Goal: Information Seeking & Learning: Learn about a topic

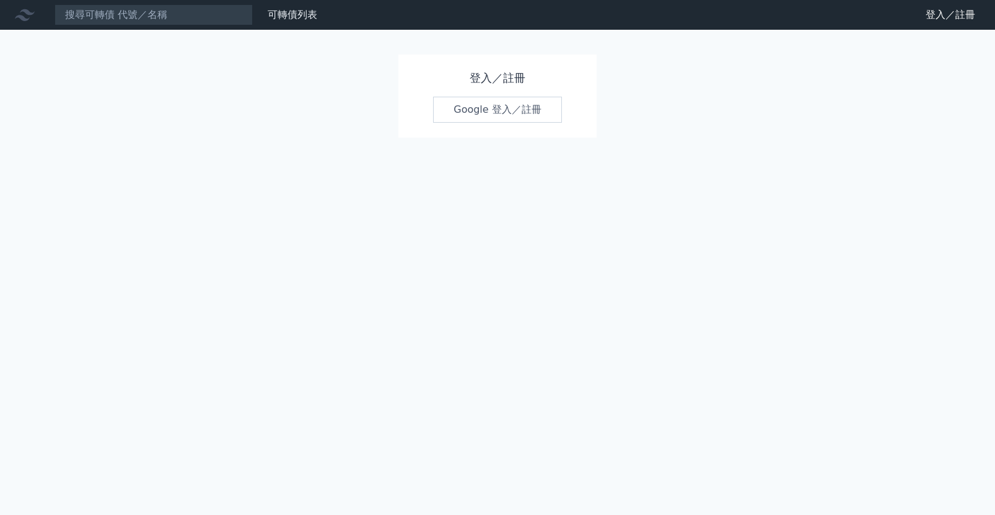
click at [483, 108] on link "Google 登入／註冊" at bounding box center [497, 110] width 129 height 26
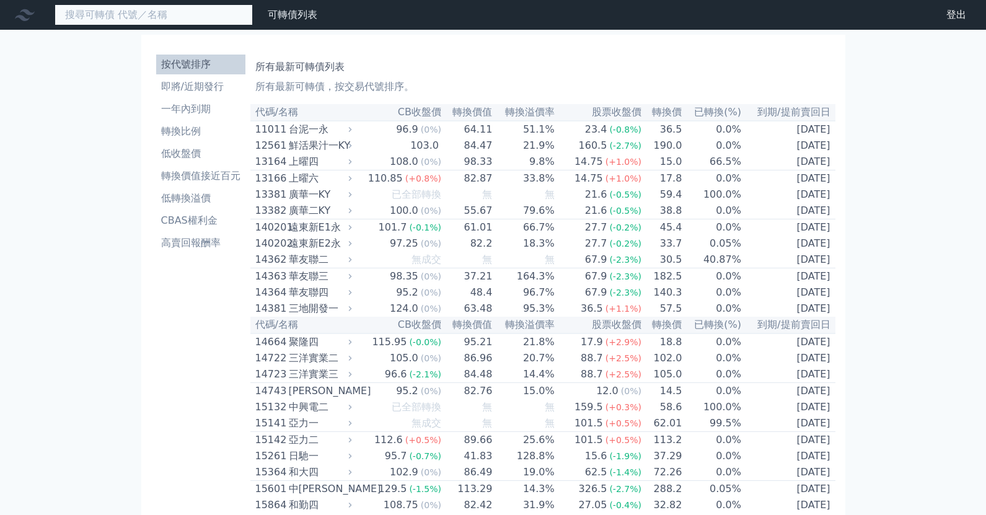
click at [120, 9] on input at bounding box center [154, 14] width 198 height 21
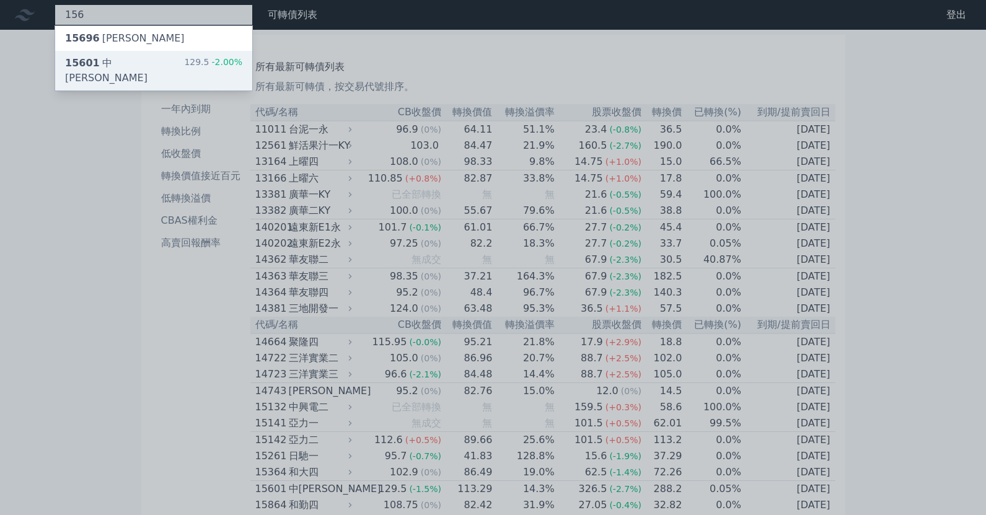
type input "156"
click at [176, 66] on div "15601 中砂一 129.5 -2.00%" at bounding box center [153, 71] width 197 height 40
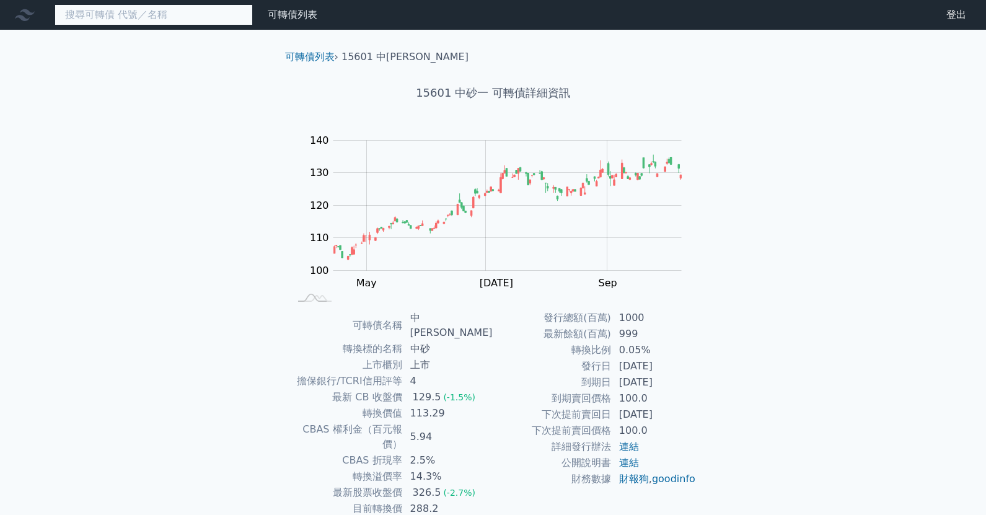
click at [178, 16] on input at bounding box center [154, 14] width 198 height 21
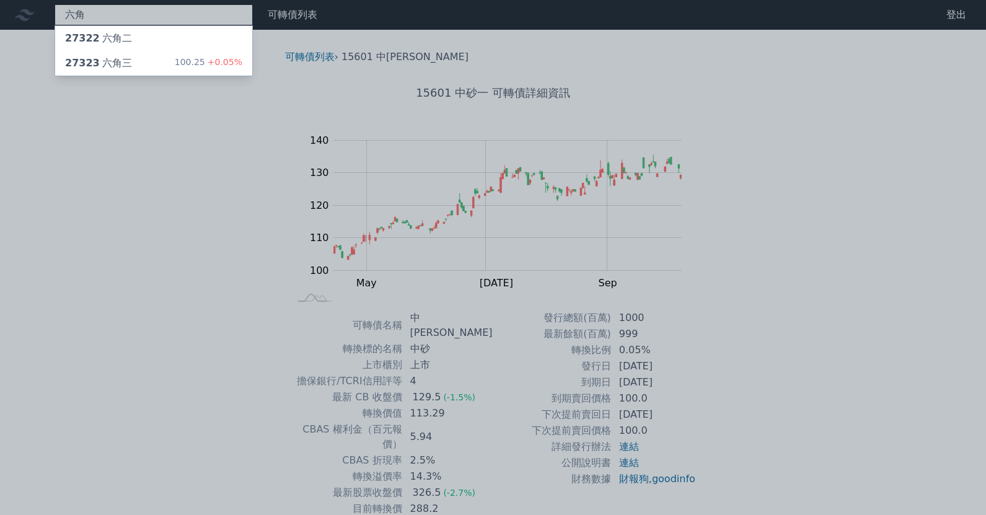
type input "六角"
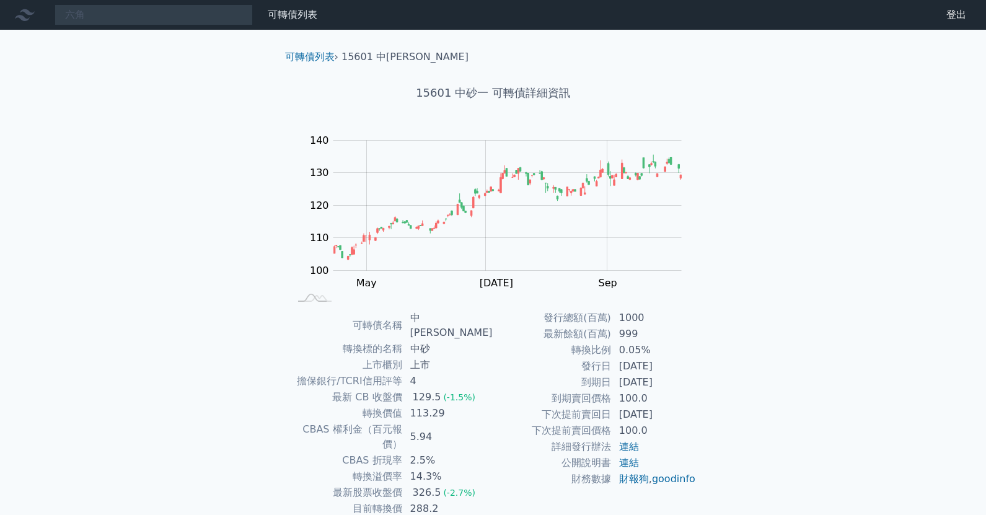
click at [215, 65] on div "六角 可轉債列表 財務數據 可轉債列表 財務數據 登出 登出 可轉債列表 › 15601 中砂一 15601 中砂一 可轉債詳細資訊 Zoom Out 100…" at bounding box center [493, 301] width 986 height 603
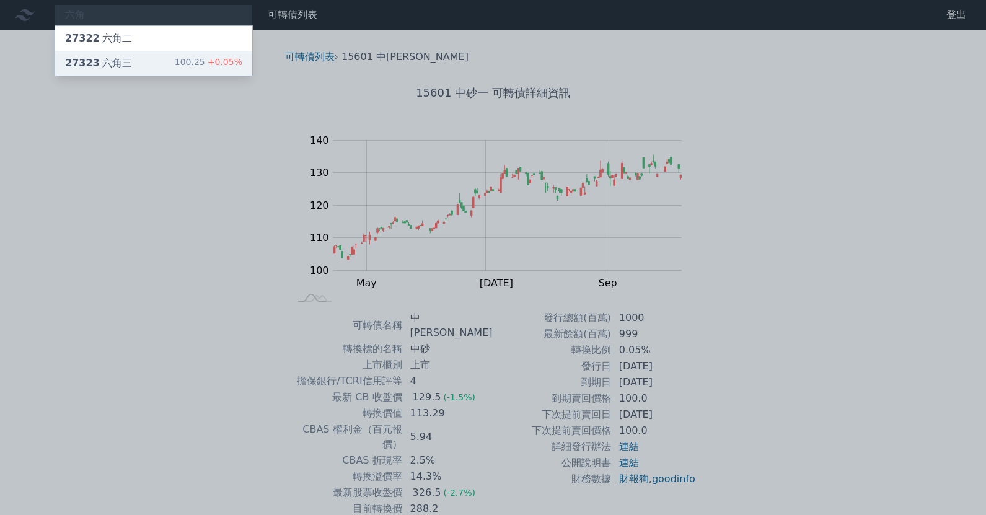
click at [205, 64] on div "100.25 +0.05%" at bounding box center [209, 63] width 68 height 15
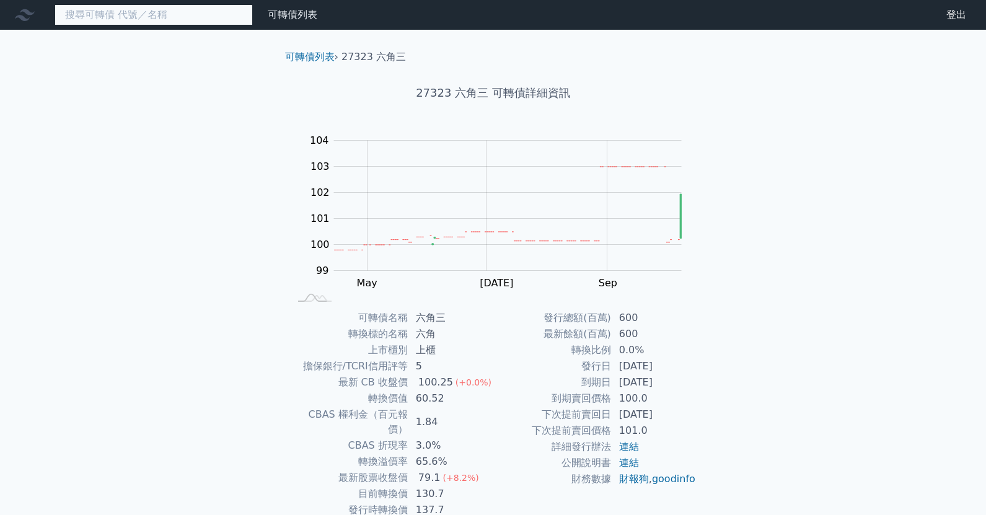
click at [126, 14] on input at bounding box center [154, 14] width 198 height 21
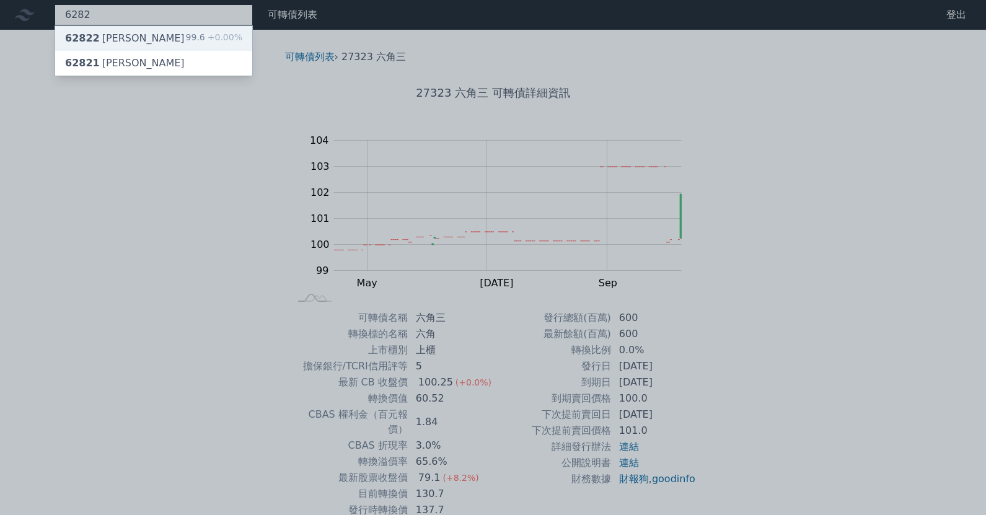
type input "6282"
click at [157, 38] on div "62822 [PERSON_NAME] 99.6 +0.00%" at bounding box center [153, 38] width 197 height 25
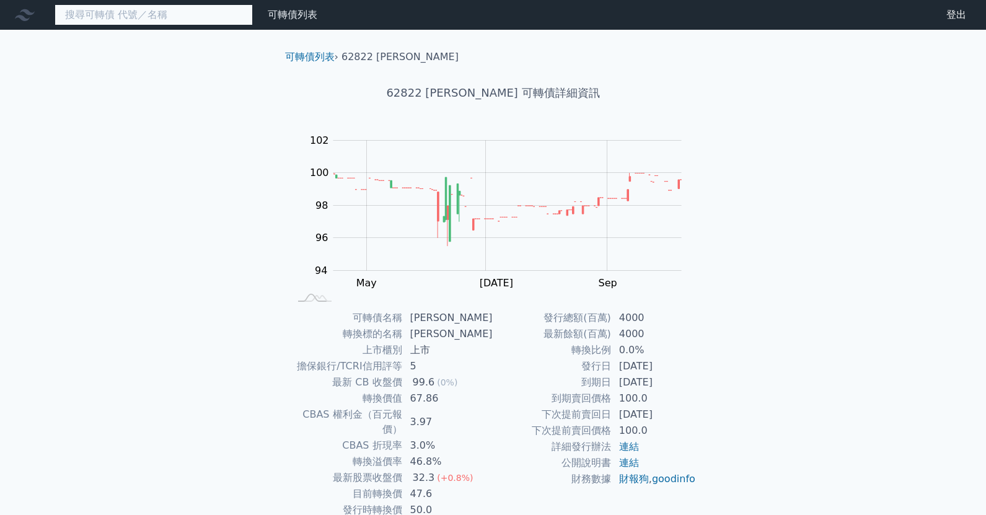
drag, startPoint x: 205, startPoint y: 14, endPoint x: 214, endPoint y: 13, distance: 9.4
click at [206, 14] on input at bounding box center [154, 14] width 198 height 21
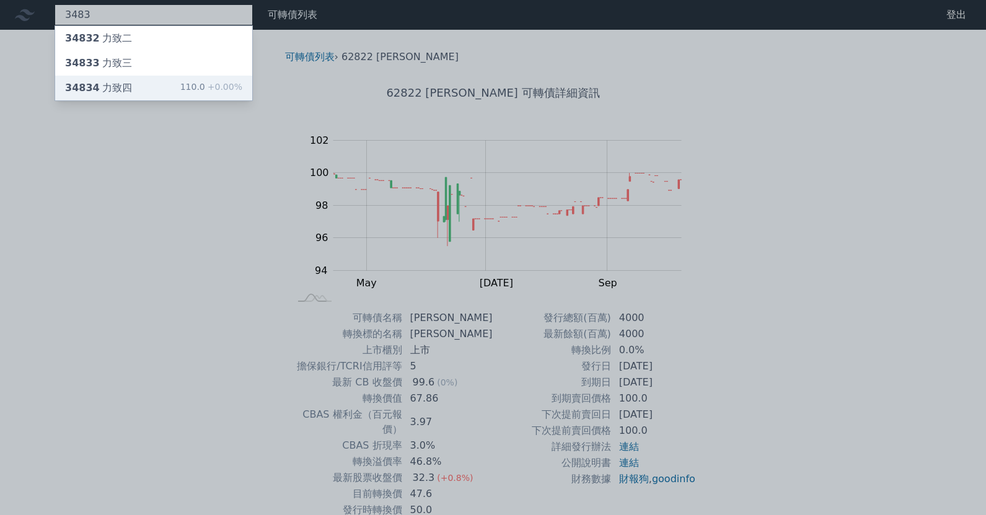
type input "3483"
click at [176, 92] on div "34834 力致四 110.0 +0.00%" at bounding box center [153, 88] width 197 height 25
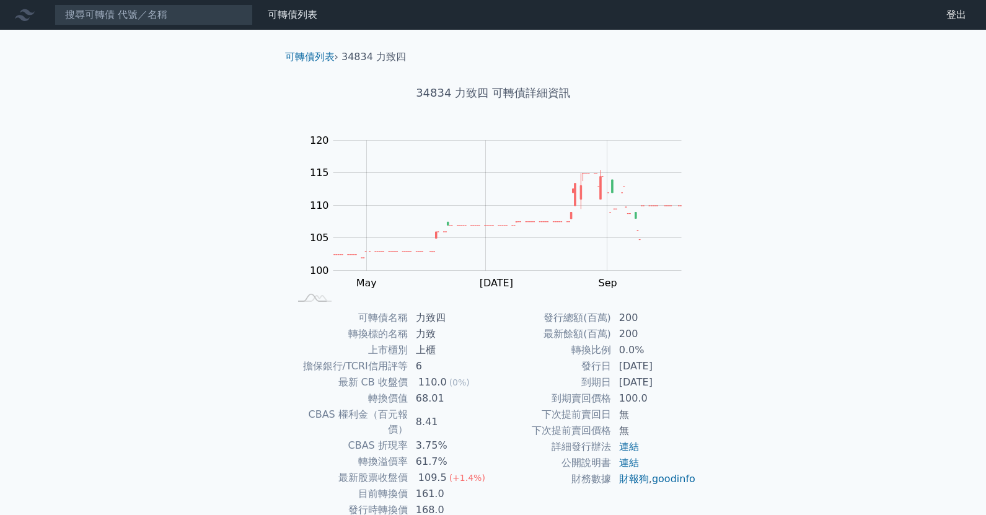
click at [816, 279] on div "可轉債列表 財務數據 可轉債列表 財務數據 登出 登出 可轉債列表 › 34834 力致四 34834 力致四 可轉債詳細資訊 Zoom Out 100 90…" at bounding box center [493, 294] width 986 height 589
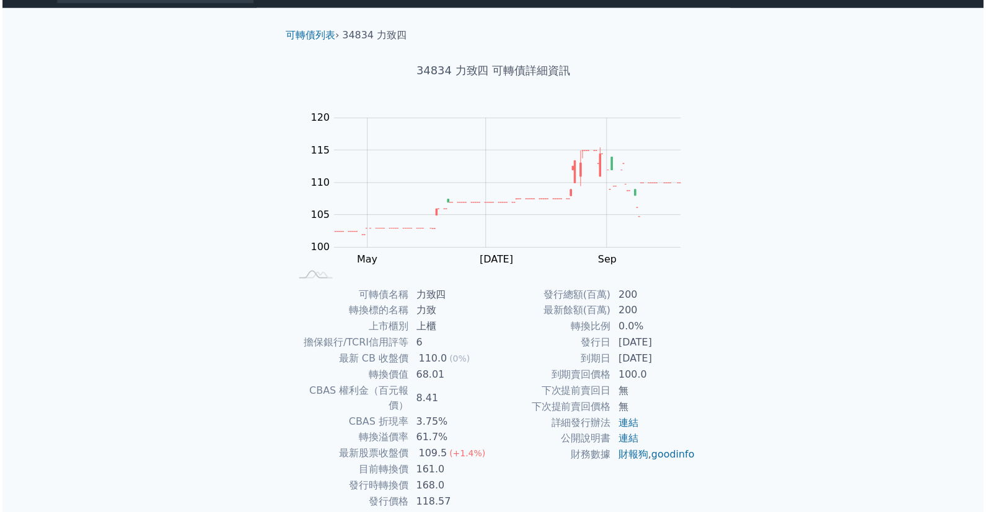
scroll to position [25, 0]
